Goal: Task Accomplishment & Management: Use online tool/utility

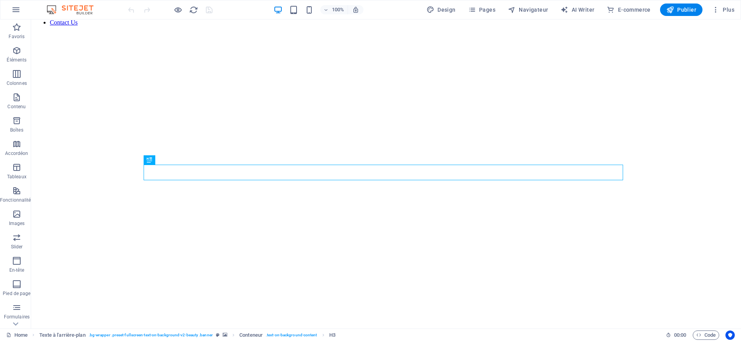
scroll to position [61, 0]
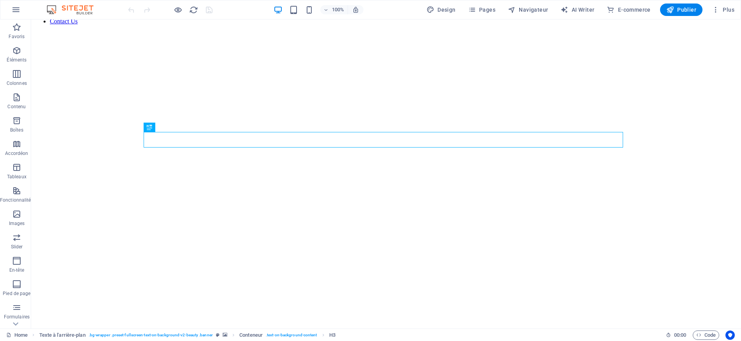
click at [77, 8] on img at bounding box center [74, 9] width 58 height 9
click at [11, 11] on icon "button" at bounding box center [15, 9] width 9 height 9
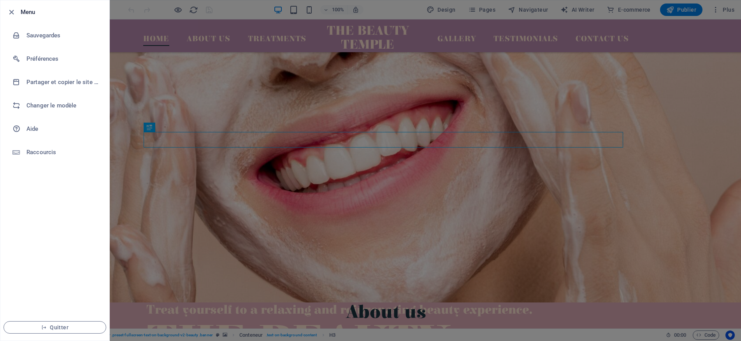
click at [286, 115] on div at bounding box center [370, 170] width 741 height 341
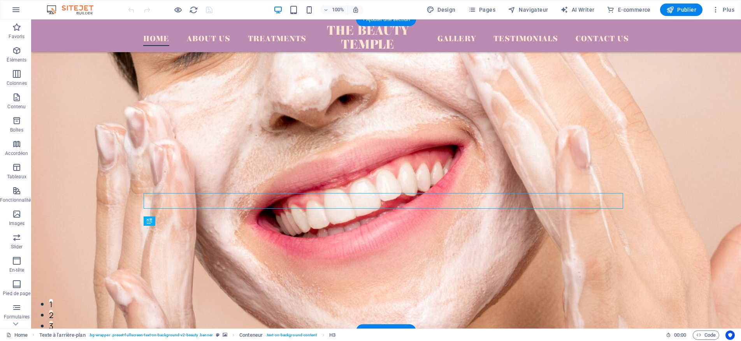
scroll to position [0, 0]
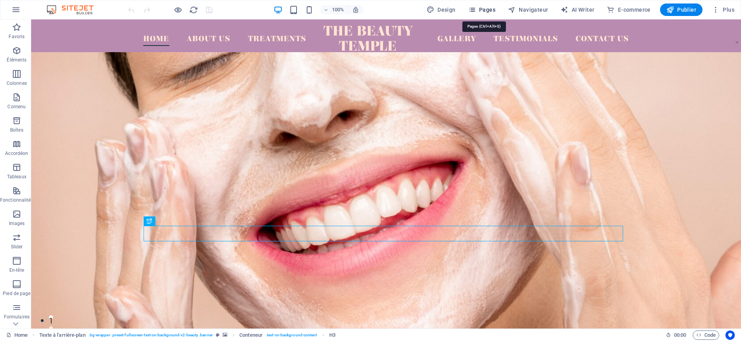
click at [484, 8] on span "Pages" at bounding box center [481, 10] width 27 height 8
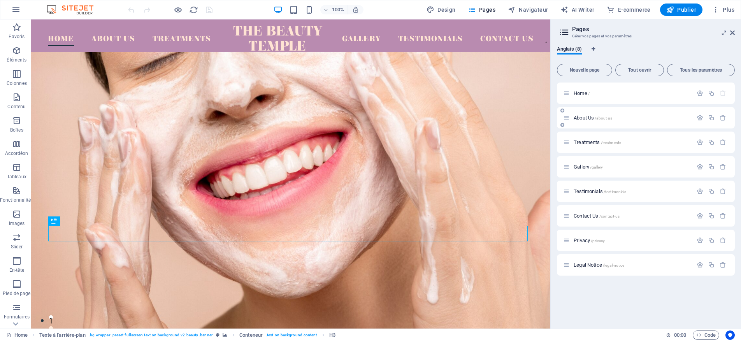
click at [617, 113] on div "About Us /about-us" at bounding box center [628, 117] width 130 height 9
click at [568, 119] on icon at bounding box center [566, 117] width 7 height 7
click at [734, 32] on icon at bounding box center [732, 33] width 5 height 6
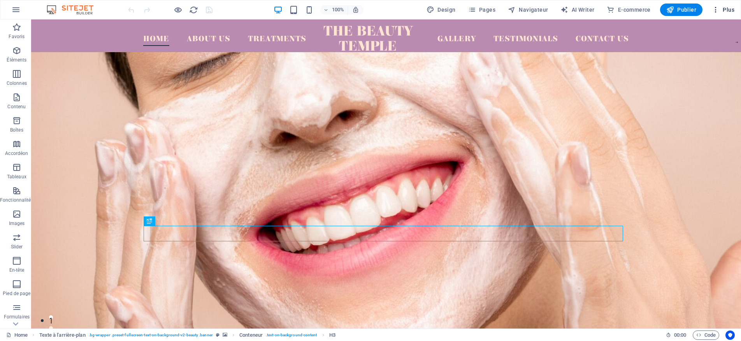
click at [719, 9] on icon "button" at bounding box center [716, 10] width 8 height 8
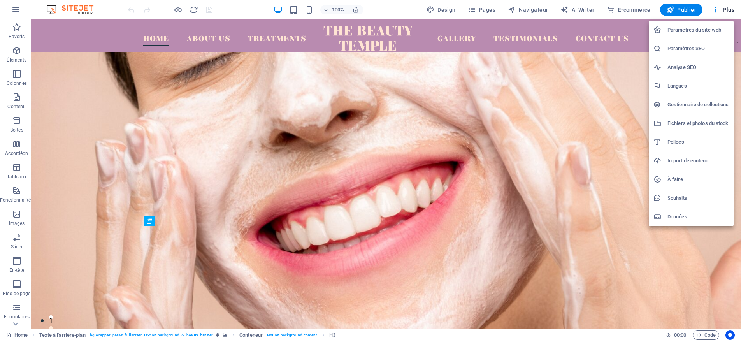
click at [687, 82] on h6 "Langues" at bounding box center [699, 85] width 62 height 9
select select "7"
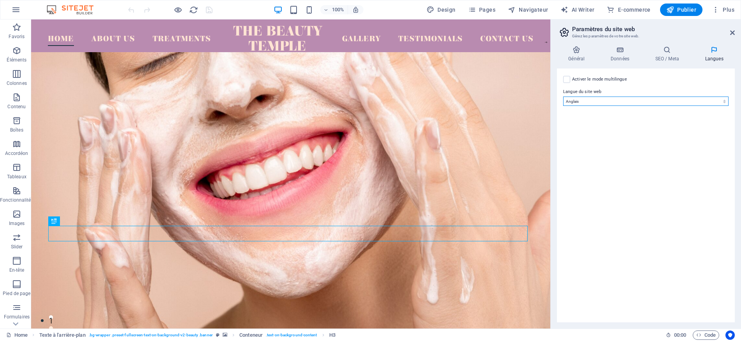
click at [604, 104] on select "Abkhazian Afar Afrikaans Akan Albanais Allemand Amharic Anglais Arabe Aragonese…" at bounding box center [645, 101] width 165 height 9
click at [563, 97] on select "Abkhazian Afar Afrikaans Akan Albanais Allemand Amharic Anglais Arabe Aragonese…" at bounding box center [645, 101] width 165 height 9
click at [724, 10] on span "Plus" at bounding box center [723, 10] width 23 height 8
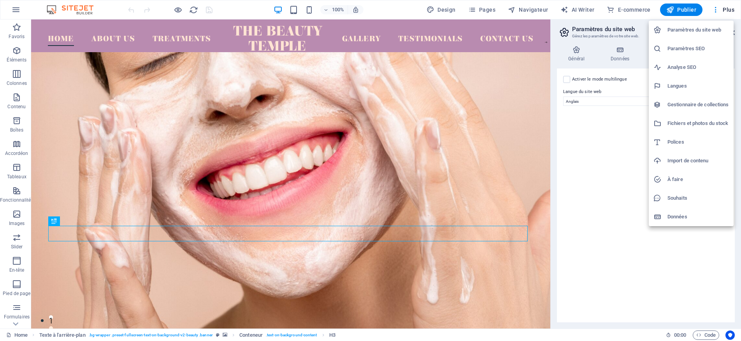
click at [606, 3] on div at bounding box center [370, 170] width 741 height 341
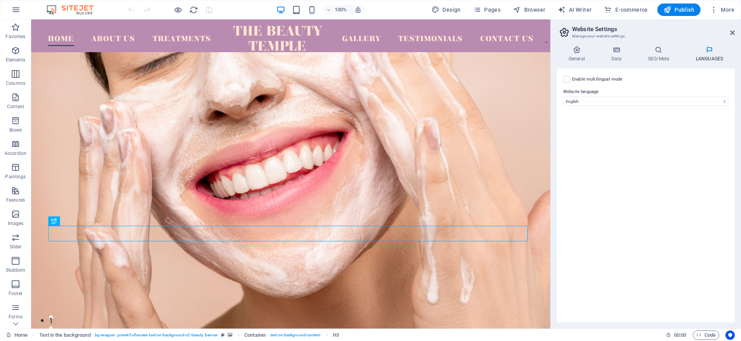
click at [641, 193] on div "Enable multilingual mode Pour désactiver plusieurs langues, supprimez-les jusqu…" at bounding box center [646, 196] width 178 height 254
click at [713, 10] on icon "button" at bounding box center [714, 10] width 8 height 8
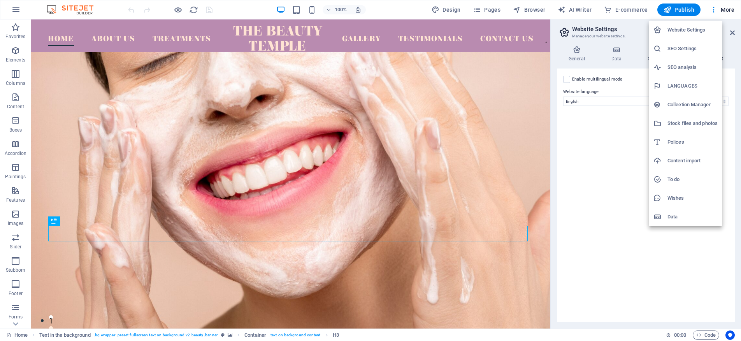
click at [684, 28] on font "Website Settings" at bounding box center [687, 30] width 38 height 6
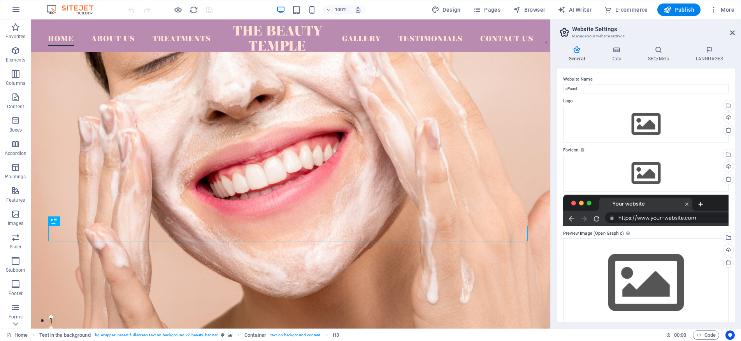
click at [726, 33] on header "Website Settings Manage your website settings." at bounding box center [647, 29] width 176 height 20
click at [732, 31] on icon at bounding box center [732, 33] width 5 height 6
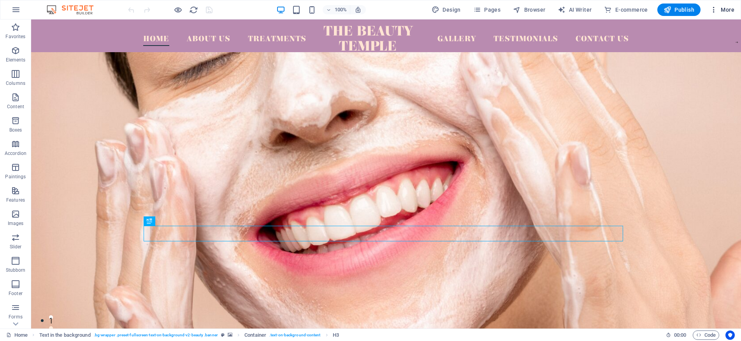
click at [715, 8] on icon "button" at bounding box center [714, 10] width 8 height 8
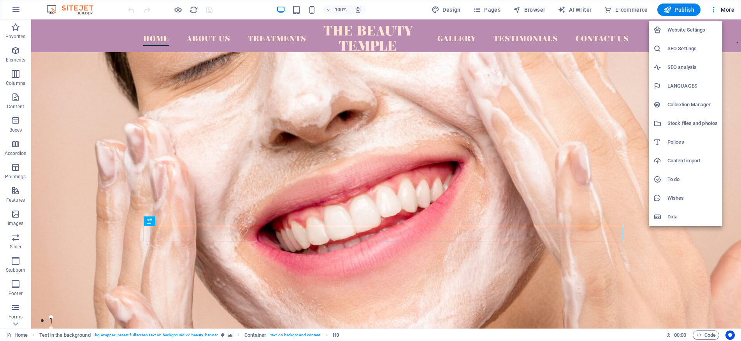
click at [728, 9] on div at bounding box center [370, 170] width 741 height 341
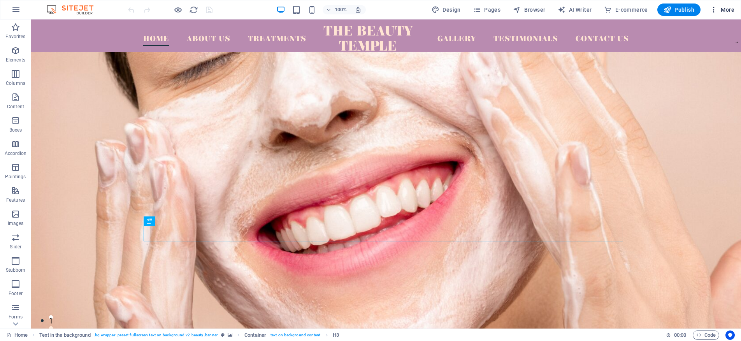
click at [726, 11] on font "More" at bounding box center [728, 10] width 14 height 6
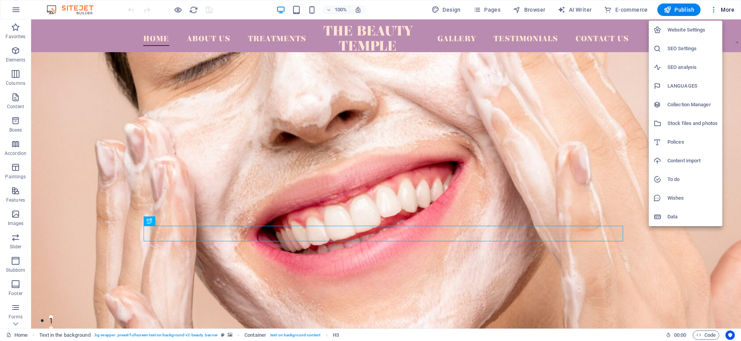
click at [15, 7] on div at bounding box center [370, 170] width 741 height 341
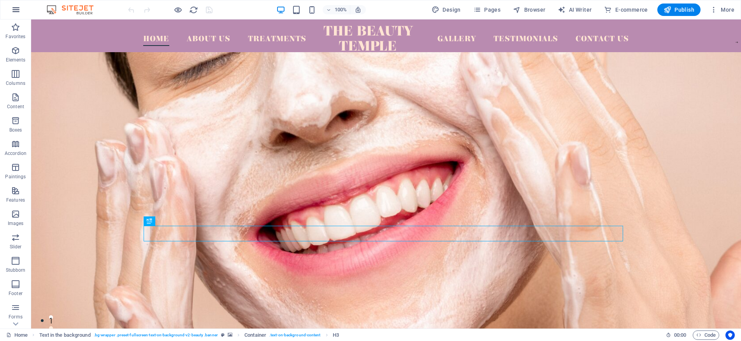
click at [18, 6] on icon "button" at bounding box center [15, 9] width 9 height 9
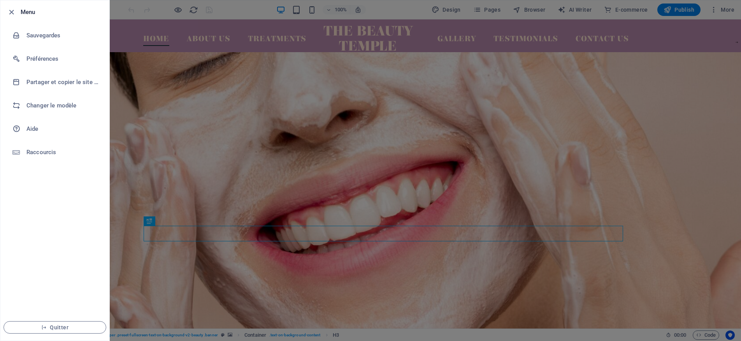
click at [700, 75] on div at bounding box center [370, 170] width 741 height 341
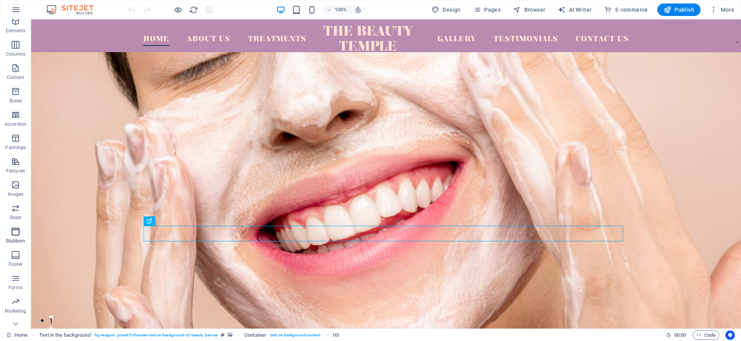
scroll to position [65, 0]
click at [16, 248] on span "Forms" at bounding box center [15, 247] width 31 height 19
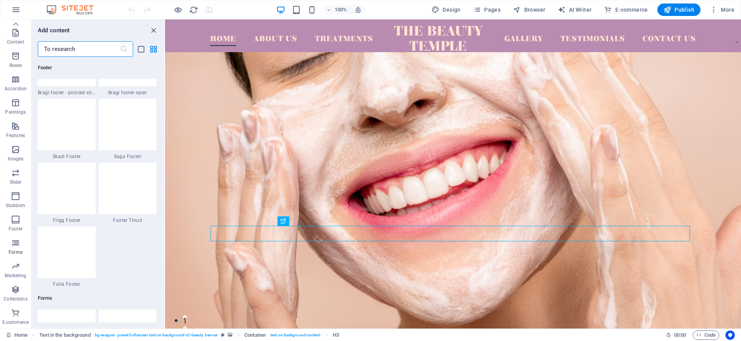
scroll to position [5683, 0]
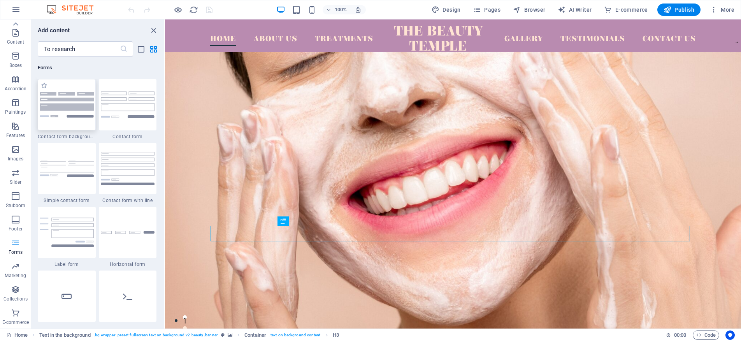
click at [73, 119] on div at bounding box center [67, 104] width 58 height 51
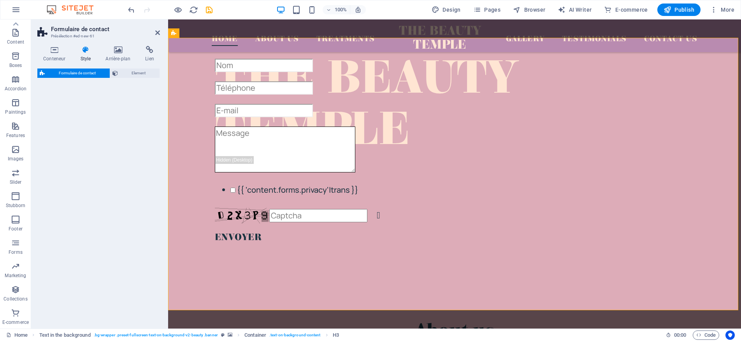
select select "rem"
select select "preset-contact-form-v3-background"
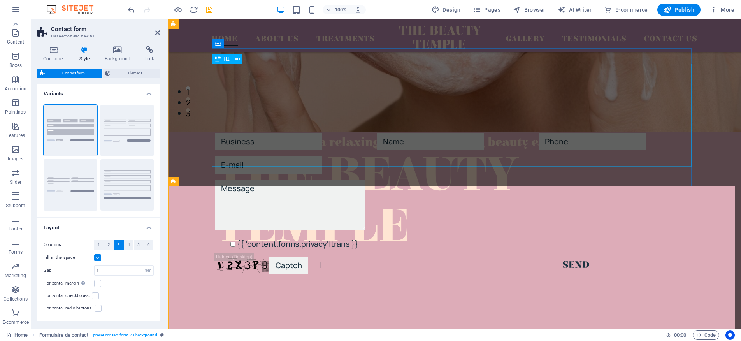
scroll to position [145, 0]
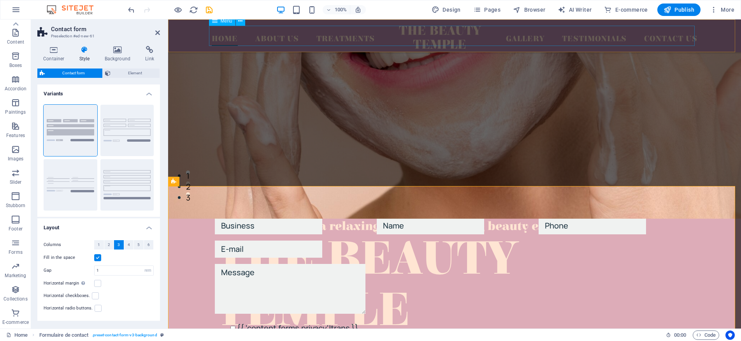
click at [667, 41] on nav "Home About Us Treatments Gallery Testimonials Contact Us" at bounding box center [455, 36] width 486 height 20
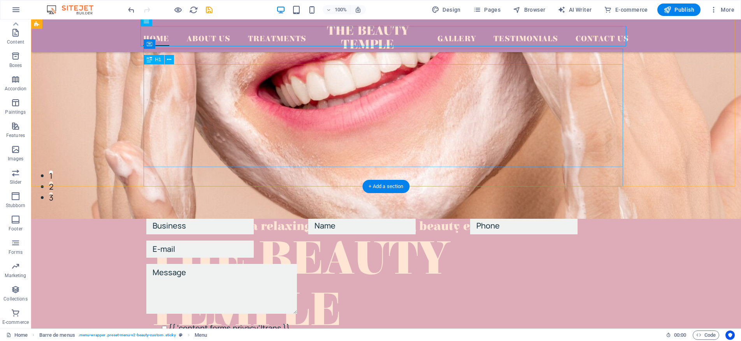
scroll to position [0, 0]
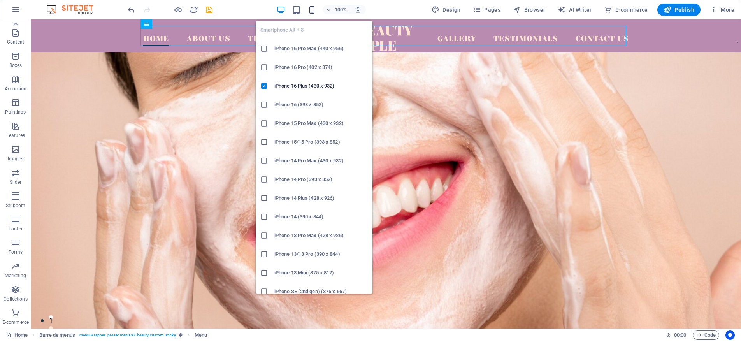
click at [311, 10] on icon "button" at bounding box center [312, 9] width 9 height 9
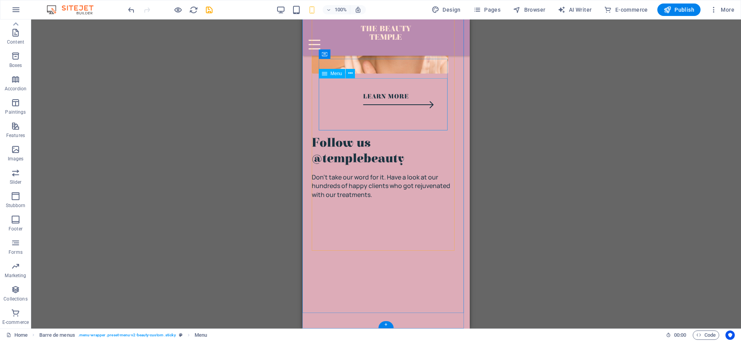
scroll to position [2512, 0]
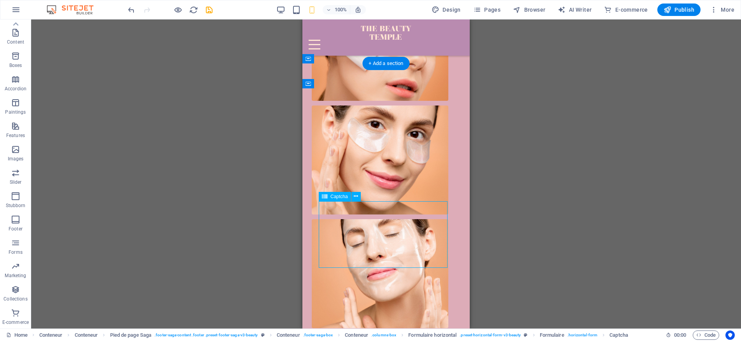
click at [326, 196] on icon at bounding box center [324, 196] width 5 height 9
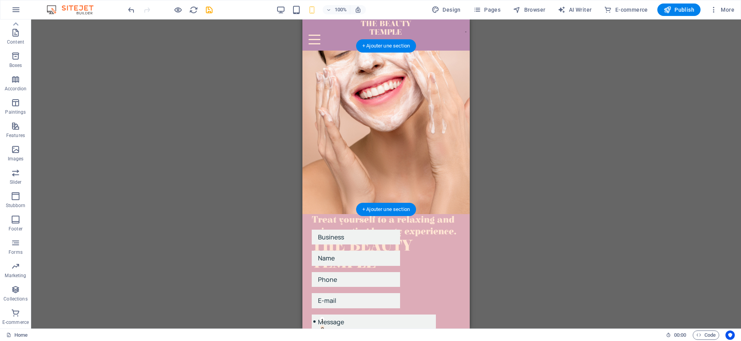
scroll to position [0, 0]
